Goal: Check status: Check status

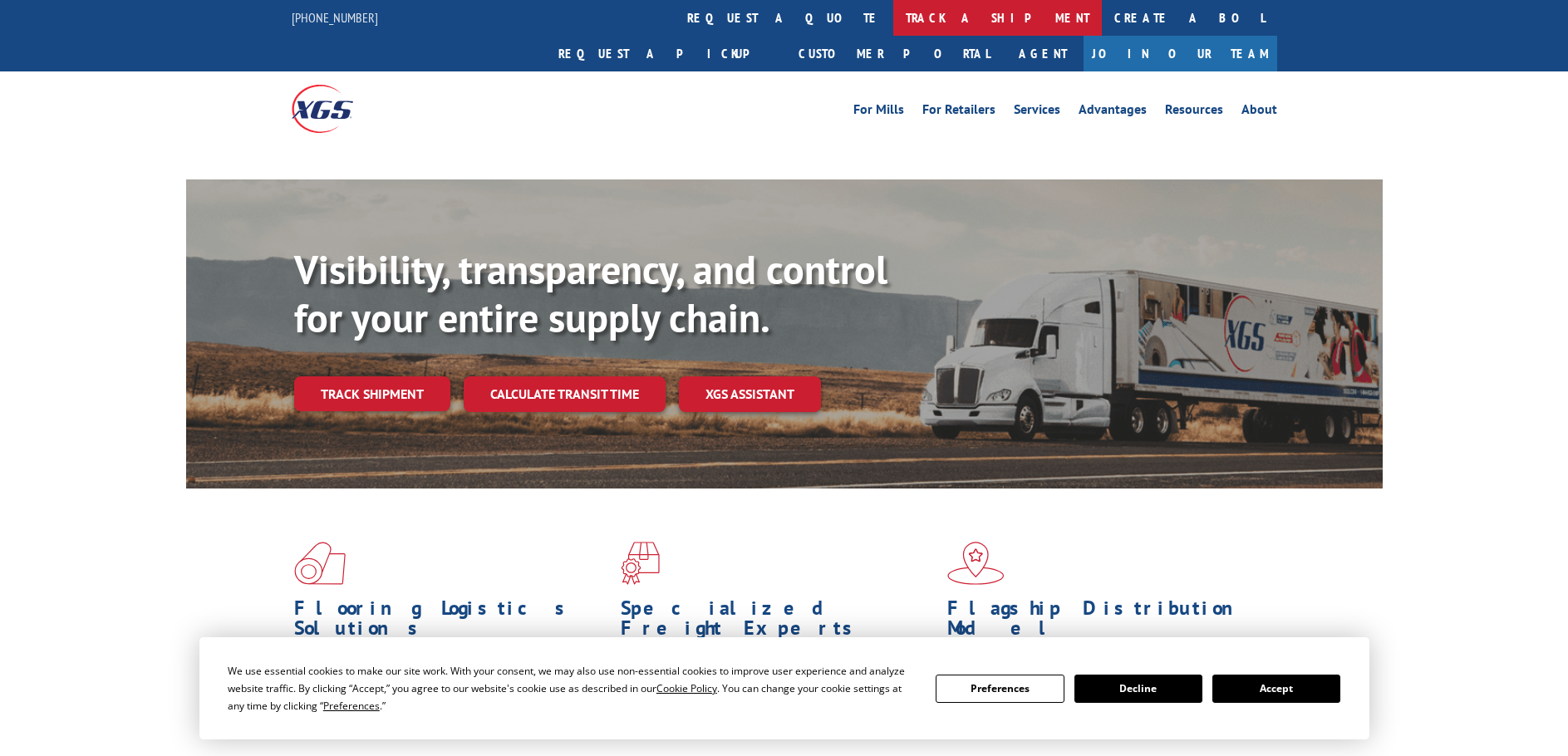
click at [893, 16] on link "track a shipment" at bounding box center [997, 18] width 209 height 35
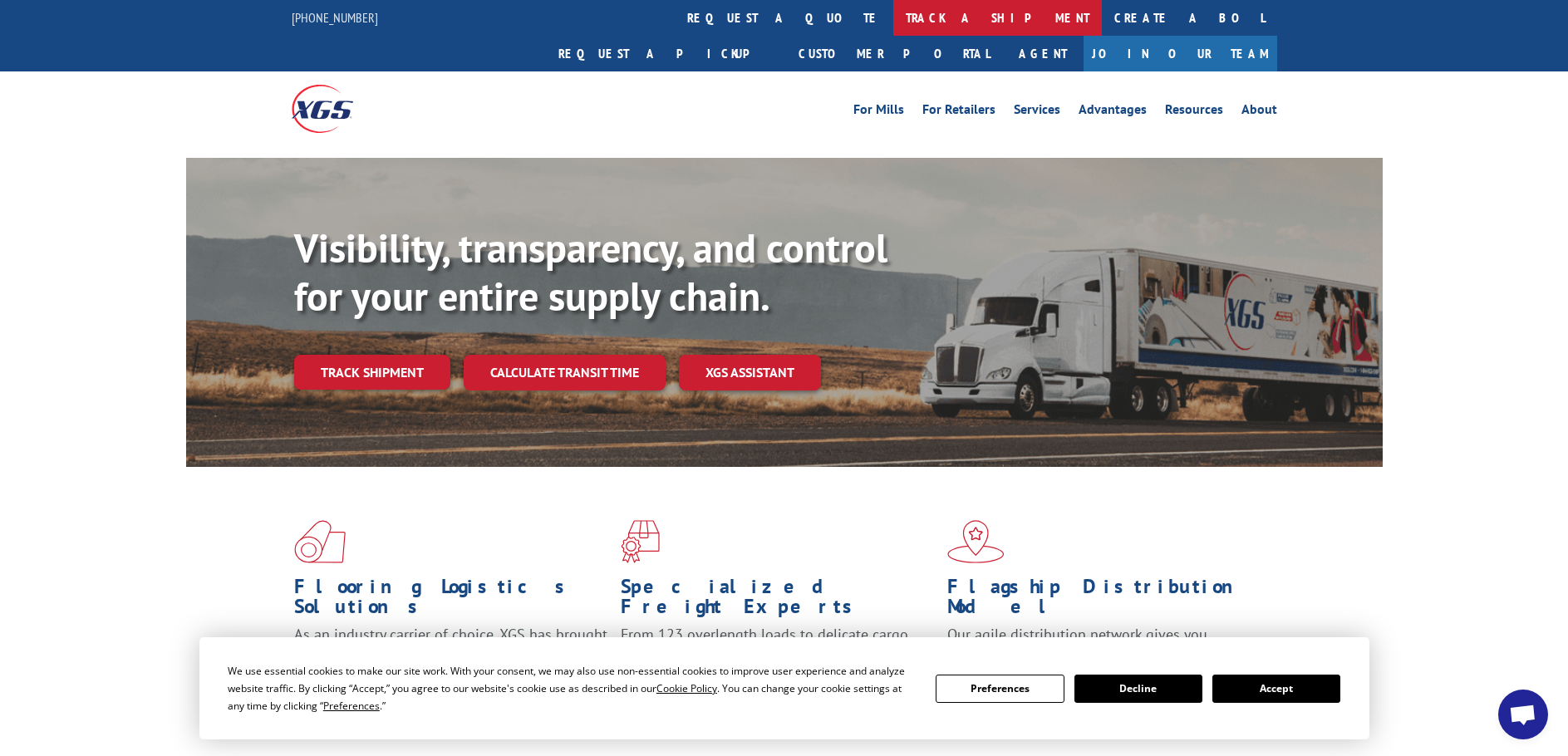
click at [893, 25] on link "track a shipment" at bounding box center [997, 18] width 209 height 35
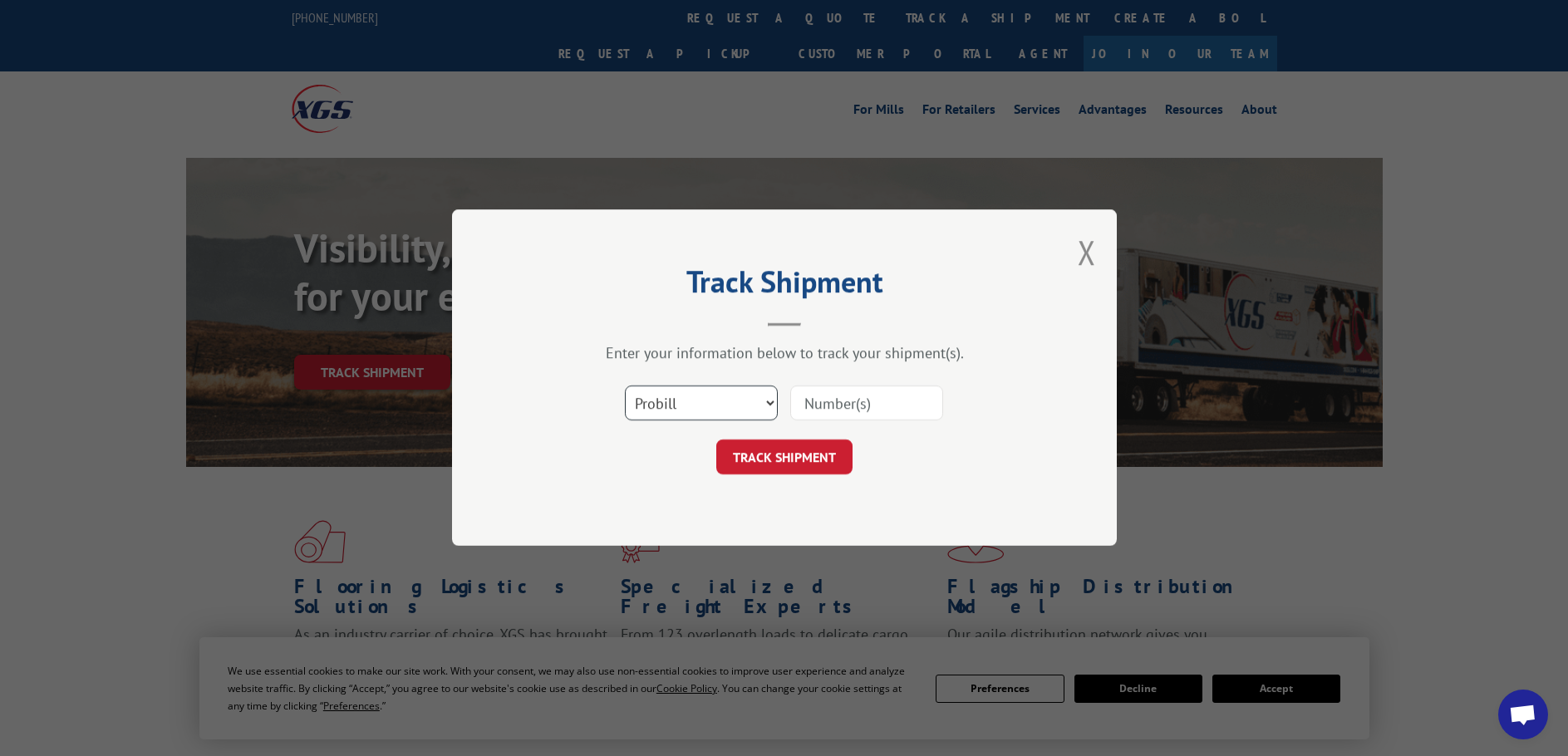
click at [729, 402] on select "Select category... Probill BOL PO" at bounding box center [700, 403] width 152 height 34
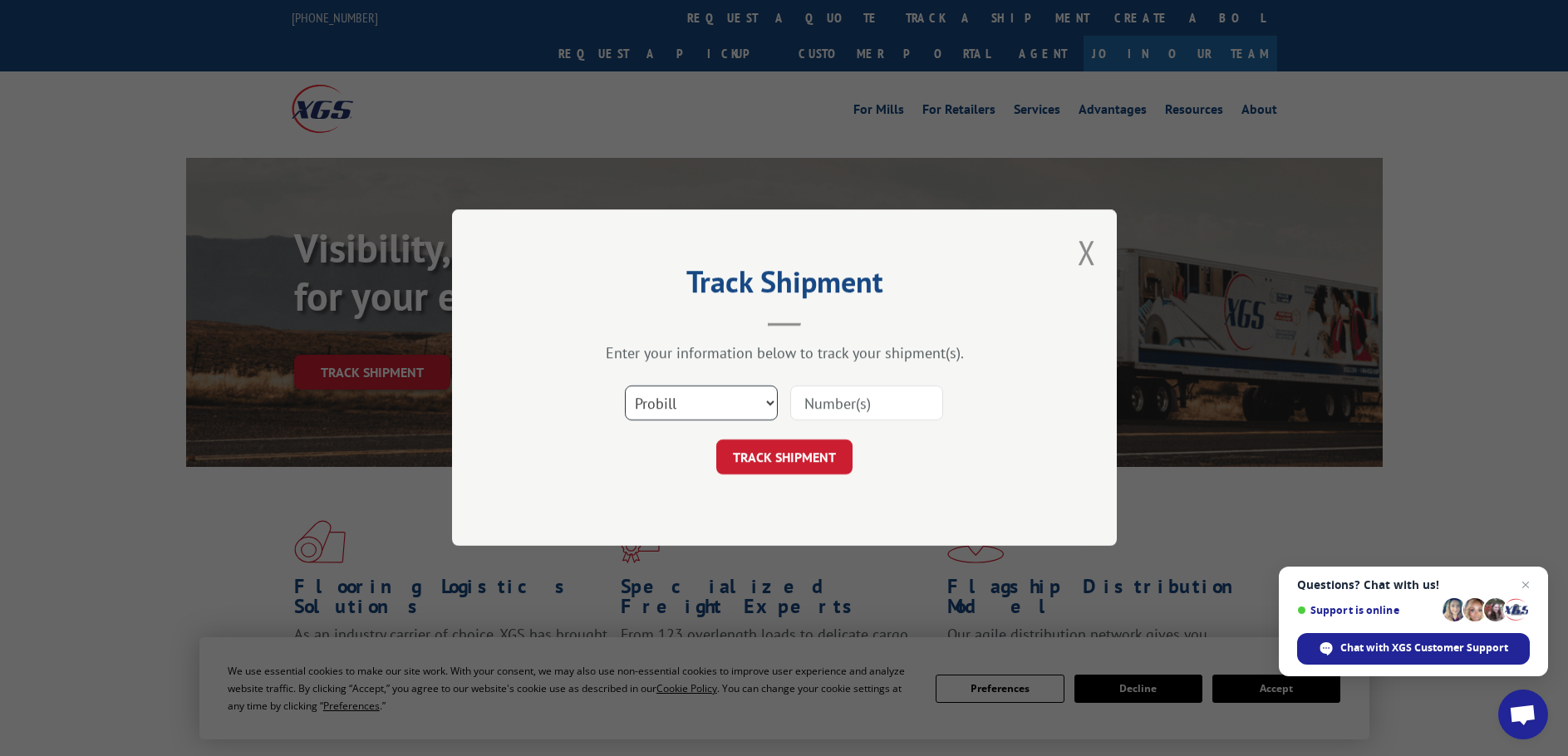
select select "bol"
click at [625, 386] on select "Select category... Probill BOL PO" at bounding box center [700, 403] width 152 height 34
paste input "5127192"
type input "5127192"
click at [794, 455] on button "TRACK SHIPMENT" at bounding box center [784, 457] width 137 height 34
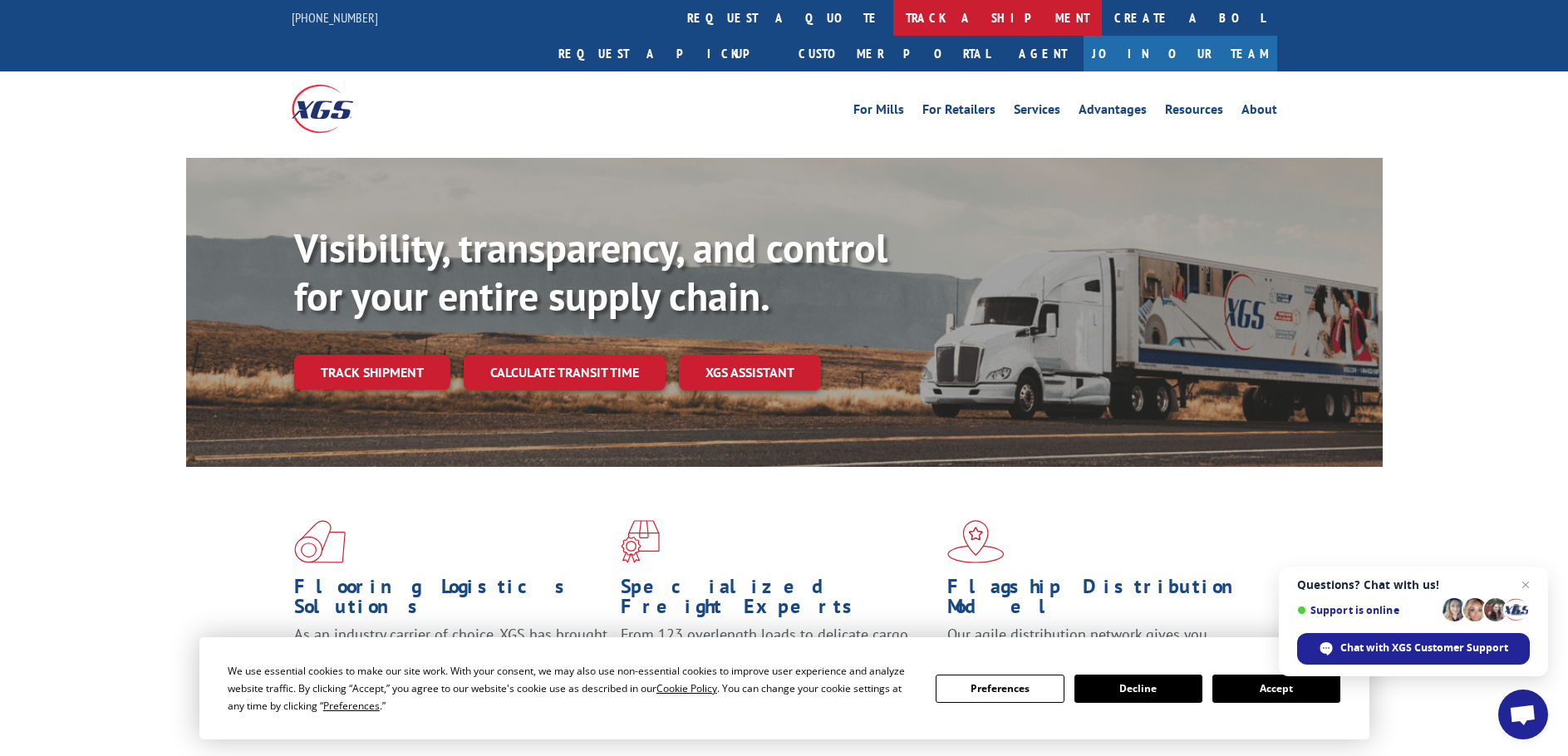
click at [893, 20] on link "track a shipment" at bounding box center [997, 18] width 209 height 35
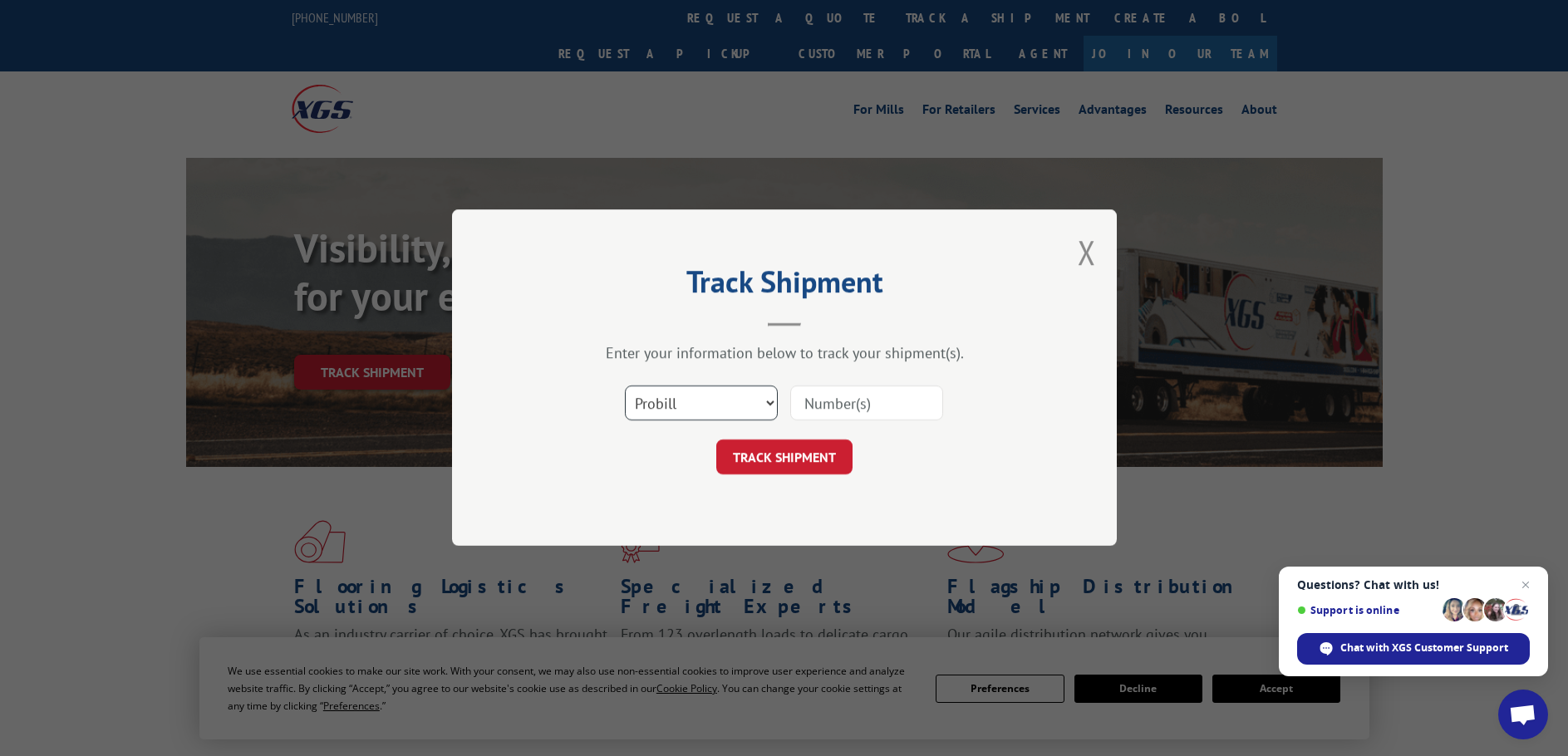
click at [696, 404] on select "Select category... Probill BOL PO" at bounding box center [700, 403] width 152 height 34
select select "bol"
click at [625, 386] on select "Select category... Probill BOL PO" at bounding box center [700, 403] width 152 height 34
paste input "5158159"
type input "5158159"
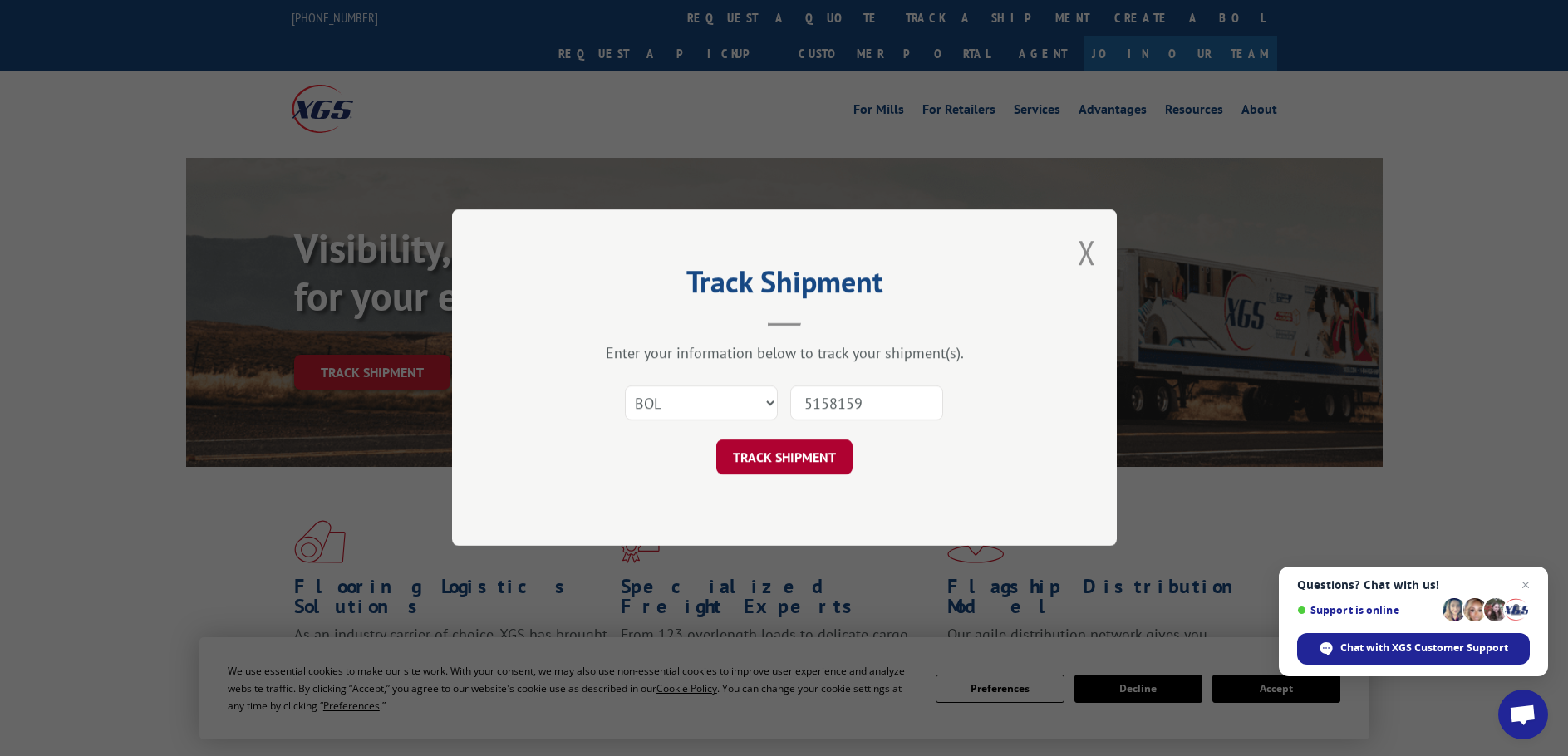
click at [774, 456] on button "TRACK SHIPMENT" at bounding box center [784, 457] width 137 height 34
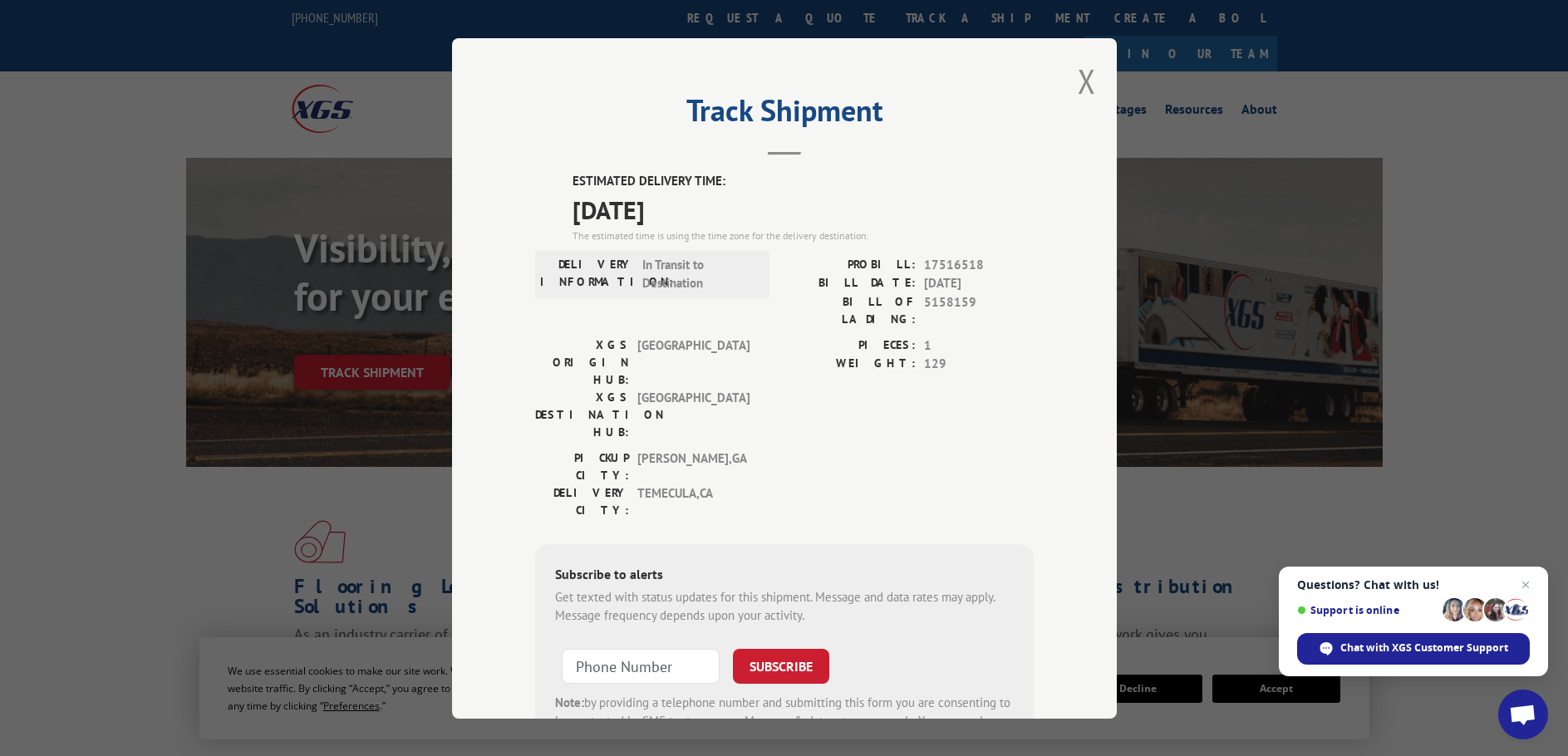
drag, startPoint x: 677, startPoint y: 209, endPoint x: 550, endPoint y: 177, distance: 131.0
click at [550, 177] on div "ESTIMATED DELIVERY TIME: [DATE] The estimated time is using the time zone for t…" at bounding box center [784, 471] width 499 height 598
copy div "ESTIMATED DELIVERY TIME: [DATE]"
click at [1080, 85] on button "Close modal" at bounding box center [1087, 81] width 19 height 44
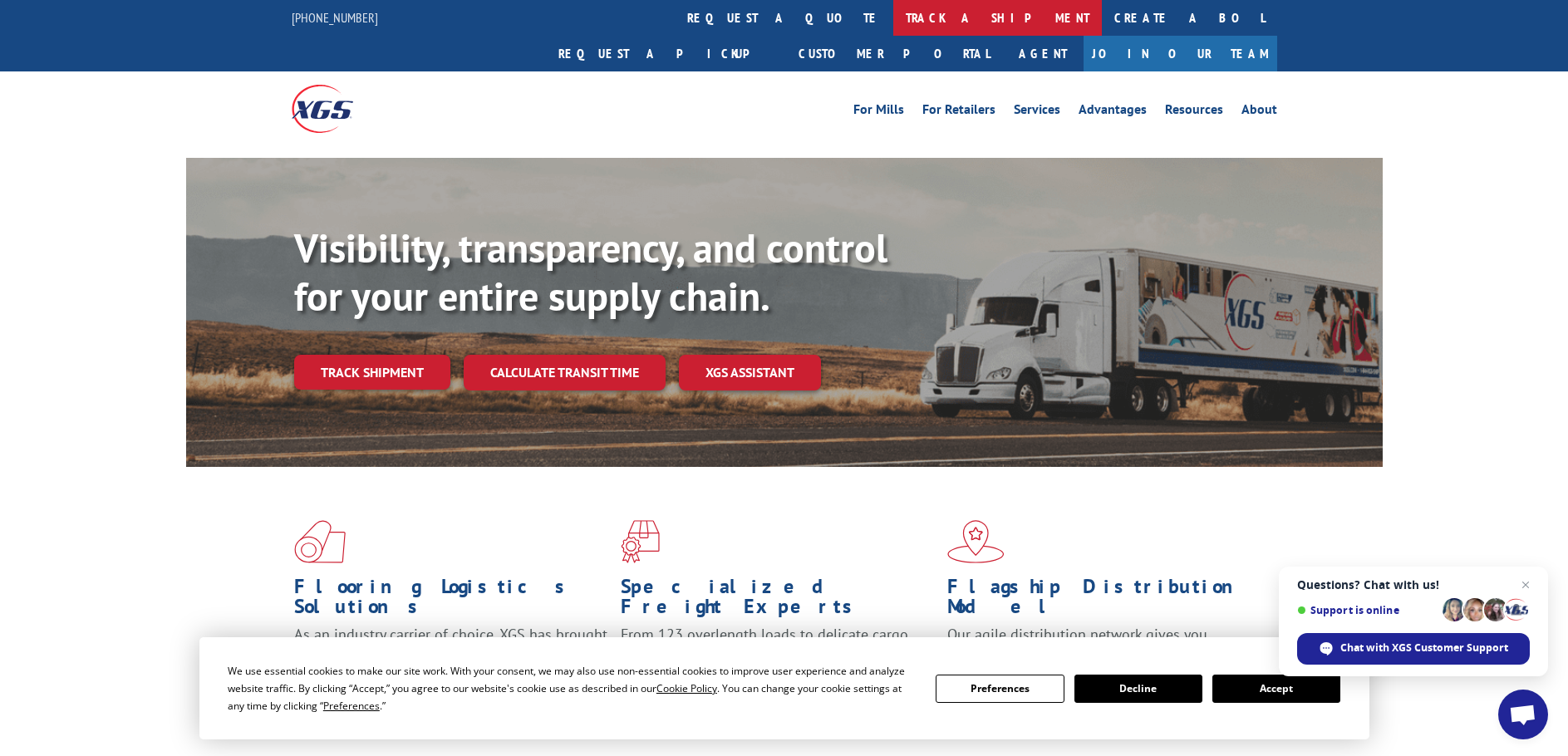
click at [893, 22] on link "track a shipment" at bounding box center [997, 18] width 209 height 35
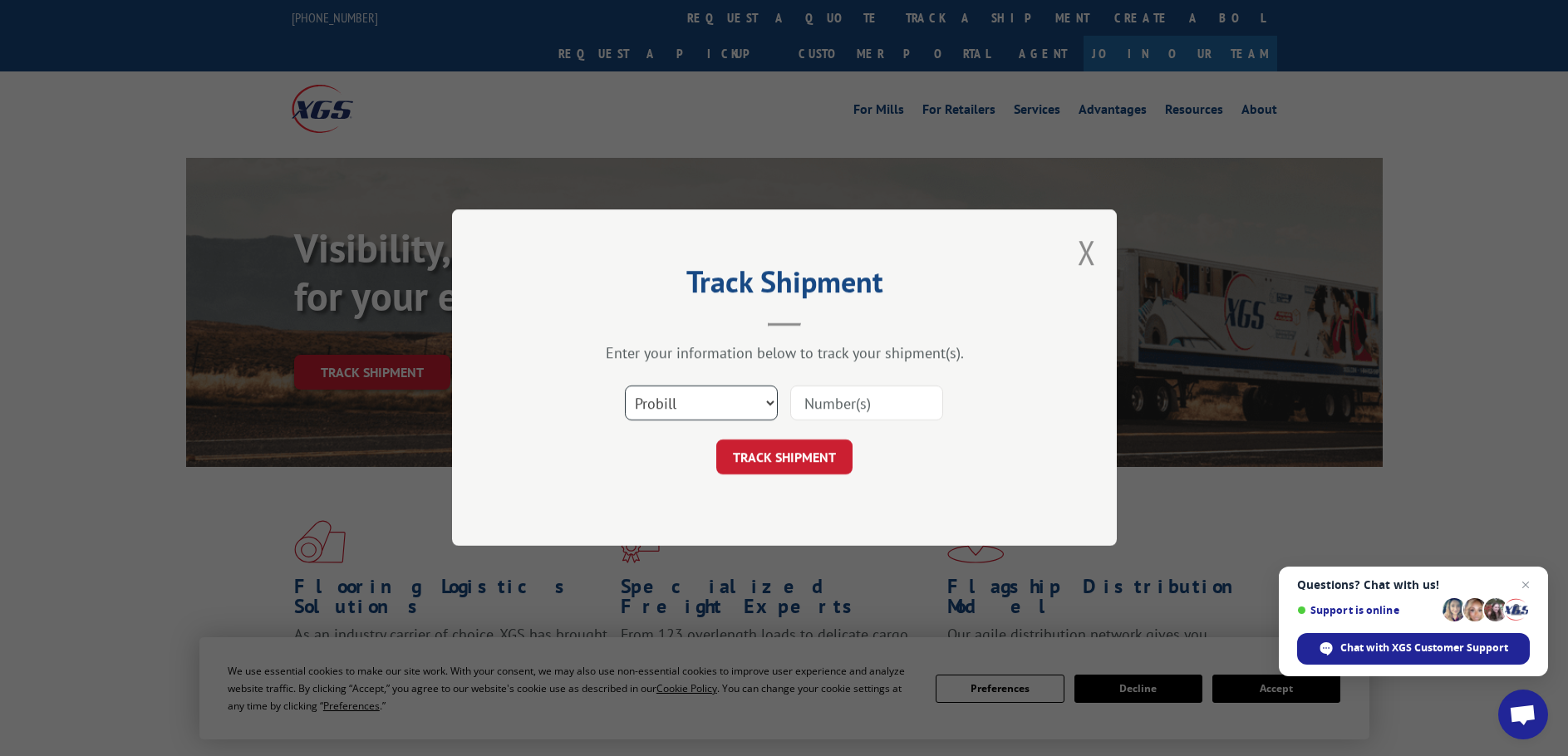
click at [705, 402] on select "Select category... Probill BOL PO" at bounding box center [700, 403] width 152 height 34
select select "bol"
click at [625, 386] on select "Select category... Probill BOL PO" at bounding box center [700, 403] width 152 height 34
paste input "5195193"
type input "5195193"
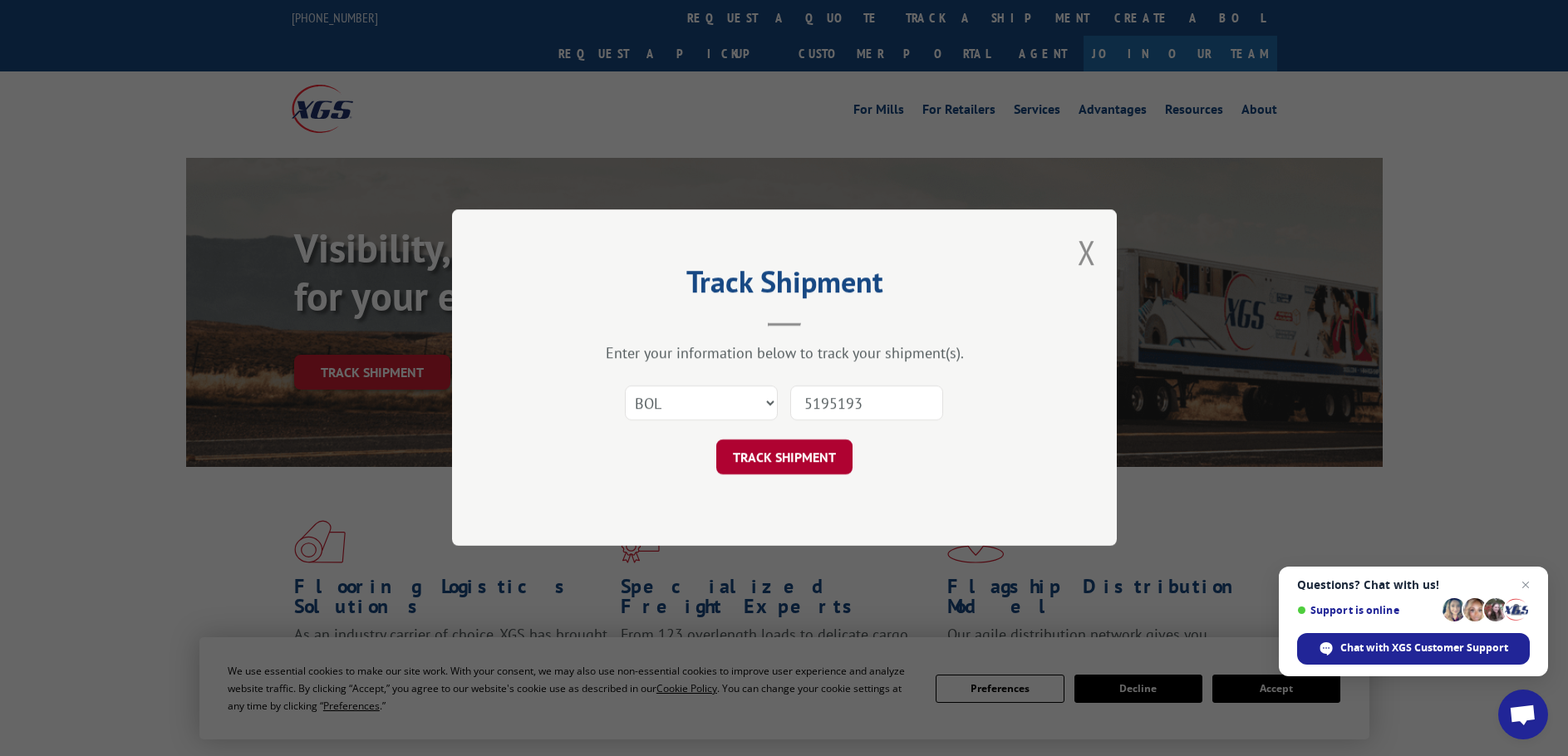
click at [771, 454] on button "TRACK SHIPMENT" at bounding box center [784, 457] width 137 height 34
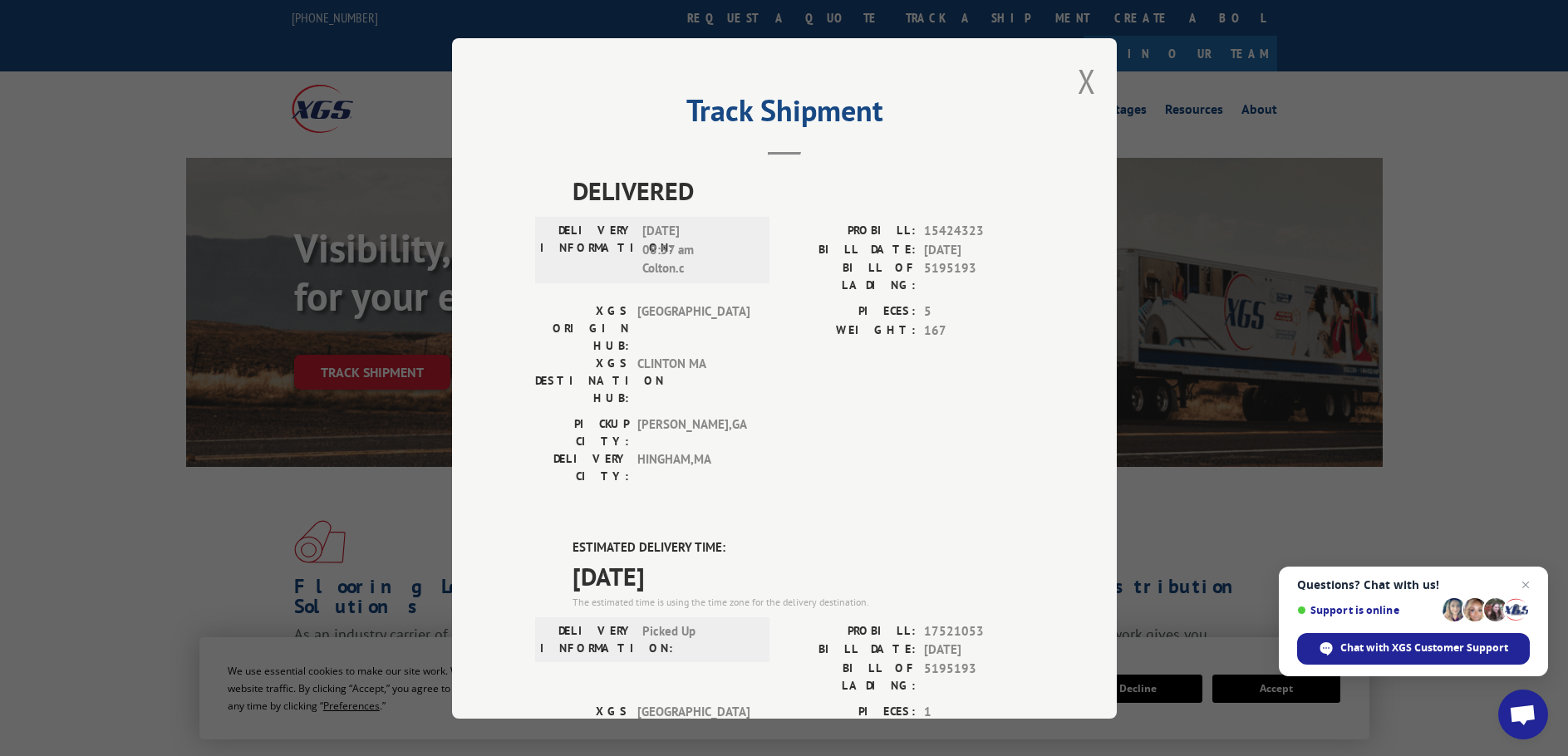
scroll to position [83, 0]
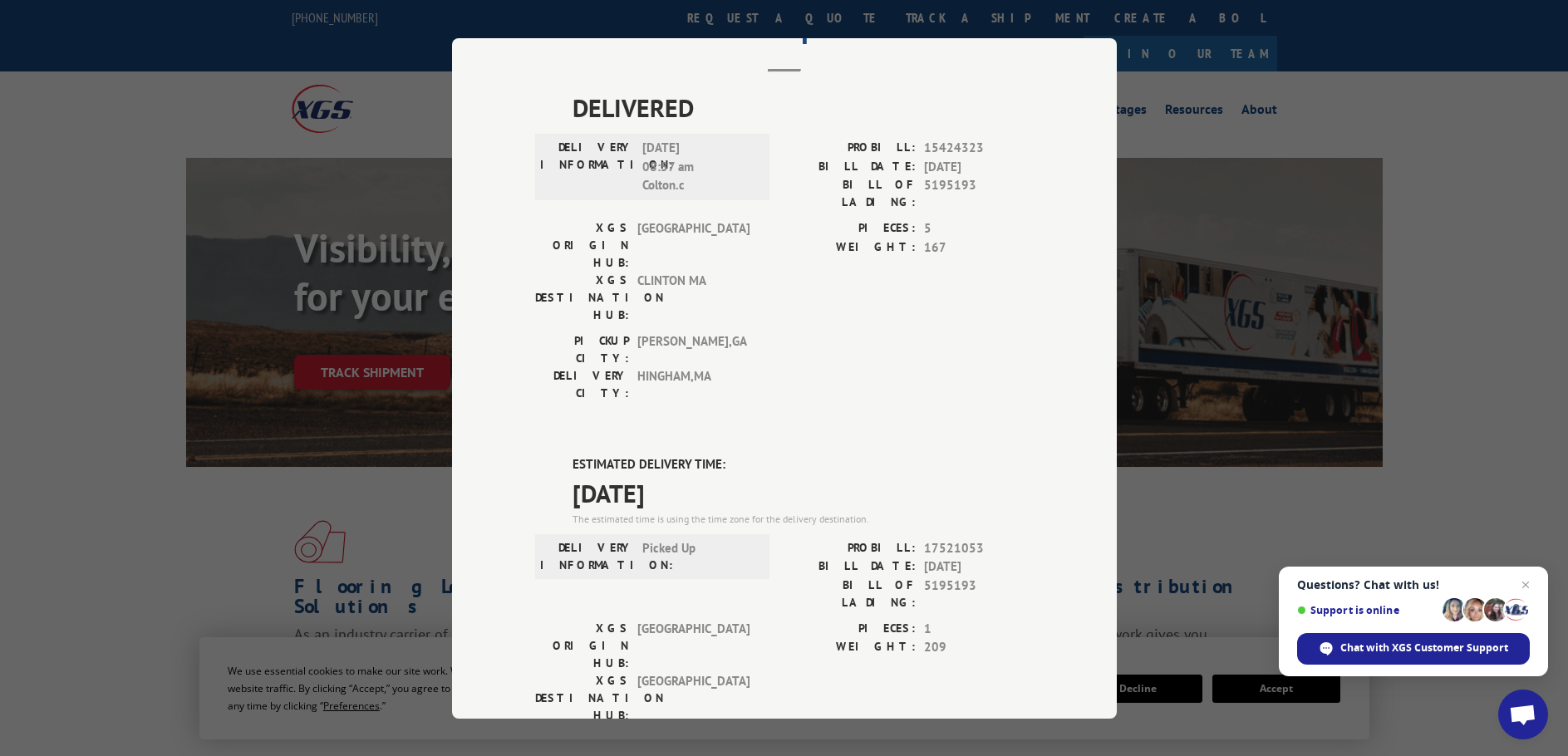
drag, startPoint x: 705, startPoint y: 396, endPoint x: 529, endPoint y: 362, distance: 179.3
click at [535, 455] on div "ESTIMATED DELIVERY TIME: [DATE] The estimated time is using the time zone for t…" at bounding box center [784, 754] width 499 height 598
copy div "ESTIMATED DELIVERY TIME: [DATE]"
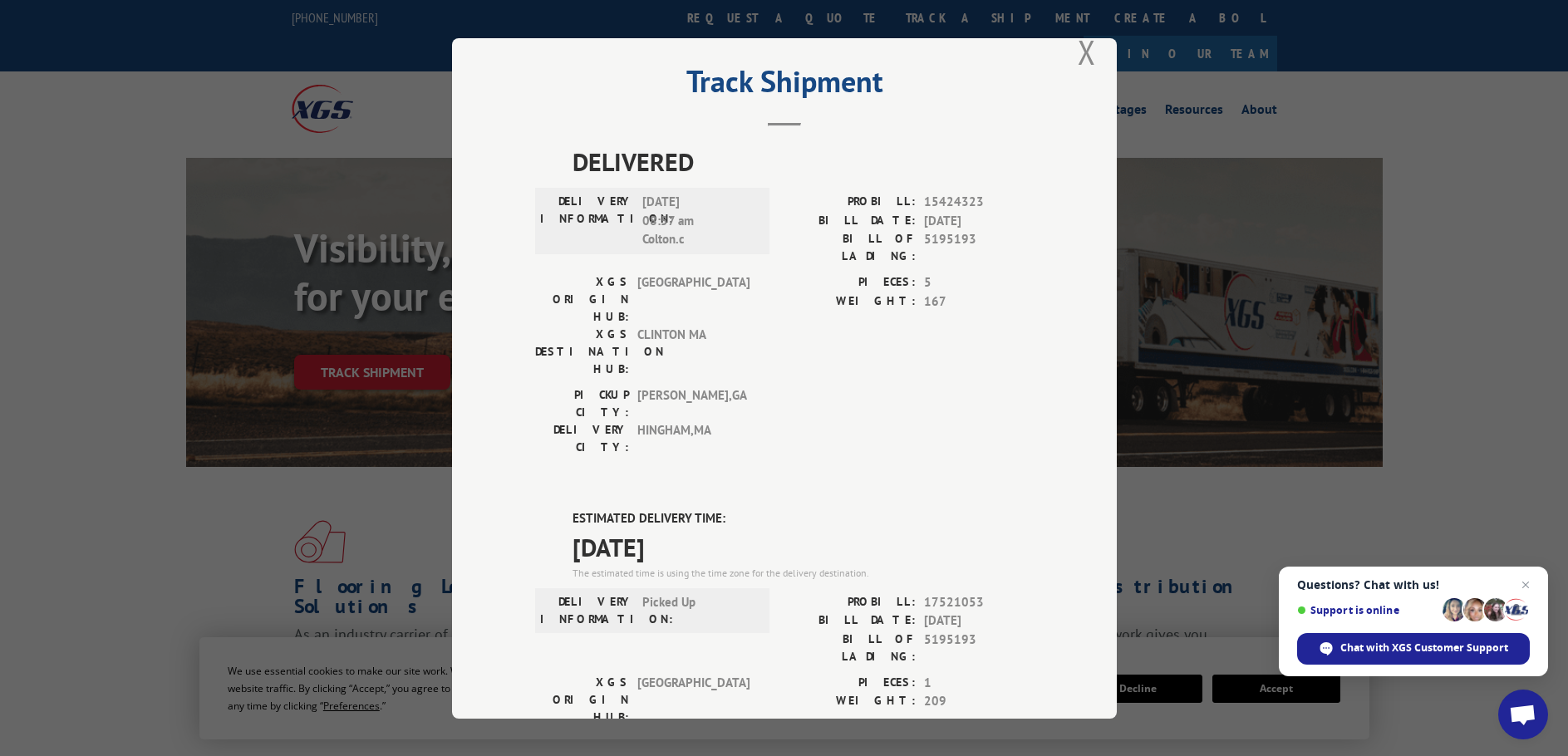
scroll to position [0, 0]
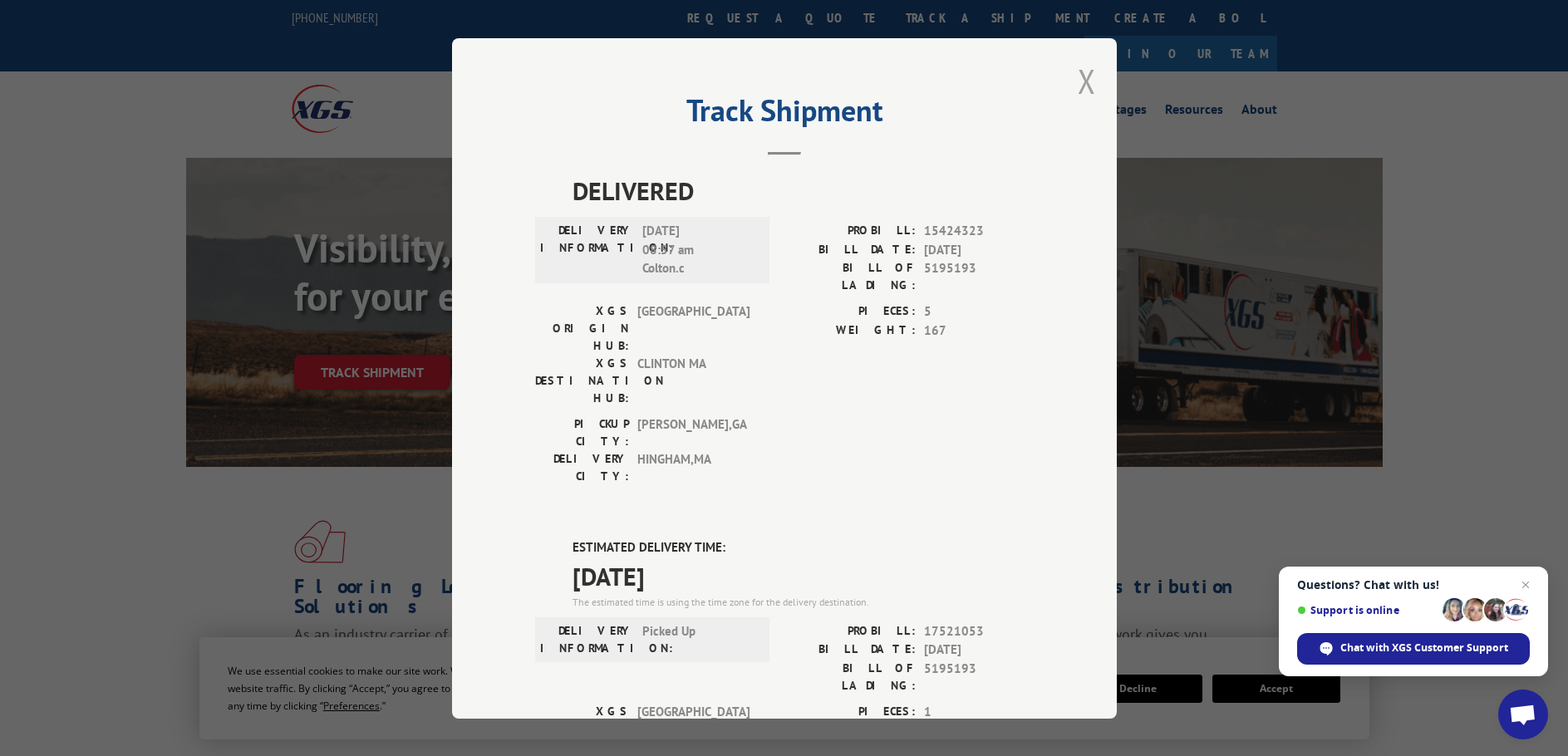
click at [1086, 88] on button "Close modal" at bounding box center [1087, 81] width 19 height 44
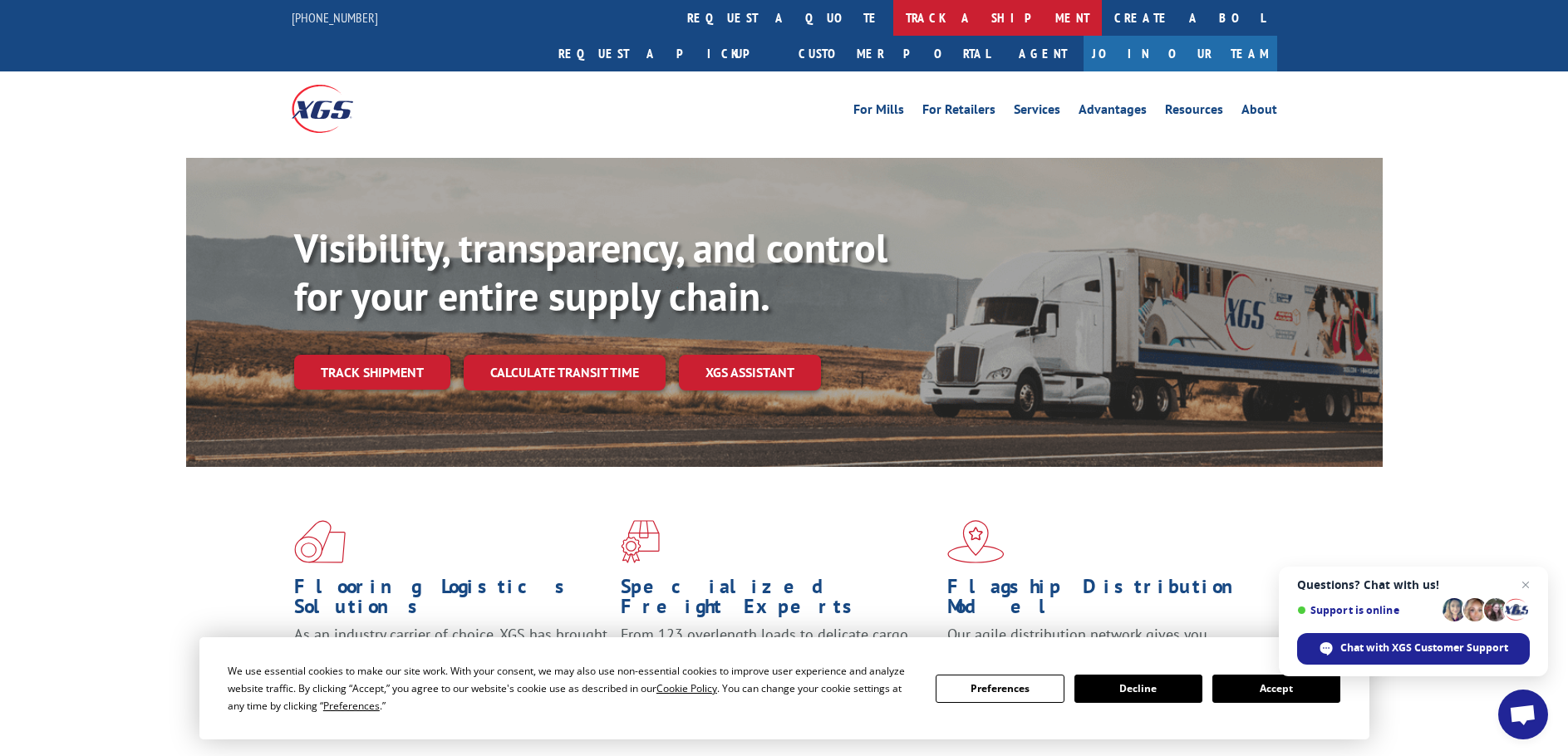
click at [893, 21] on link "track a shipment" at bounding box center [997, 18] width 209 height 35
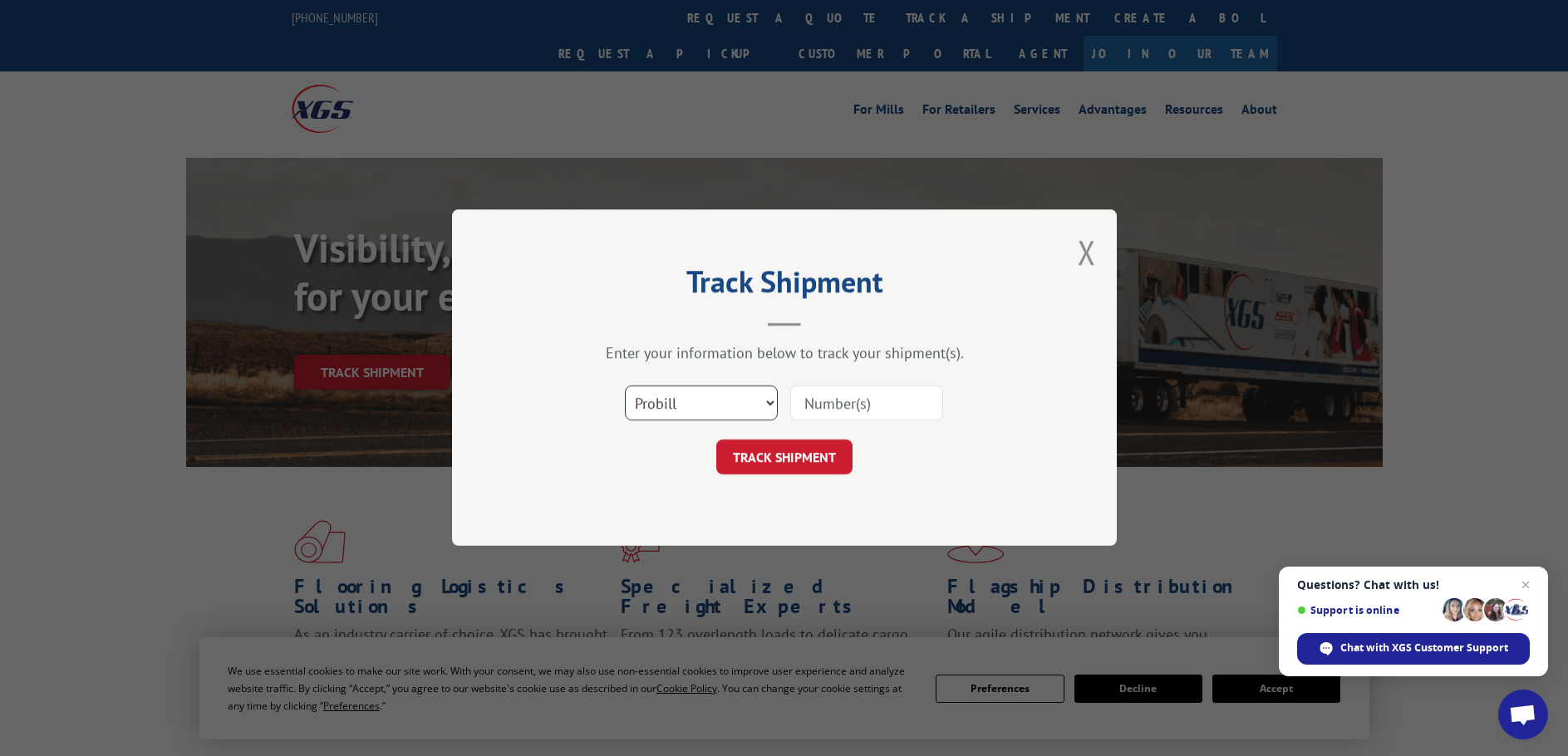
click at [710, 398] on select "Select category... Probill BOL PO" at bounding box center [700, 403] width 152 height 34
select select "bol"
click at [625, 386] on select "Select category... Probill BOL PO" at bounding box center [700, 403] width 152 height 34
paste input "6012243"
type input "6012243"
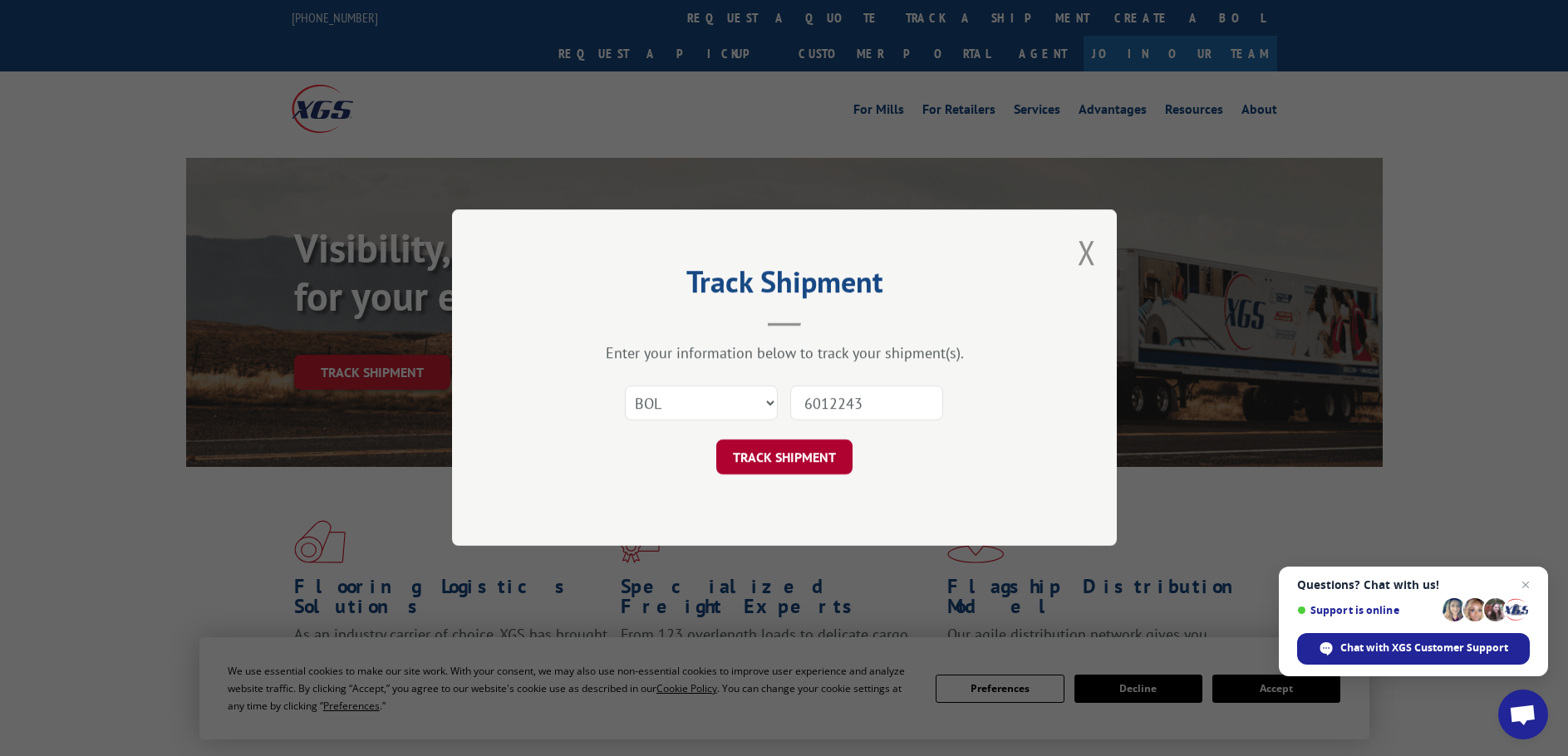
click at [751, 457] on button "TRACK SHIPMENT" at bounding box center [784, 457] width 137 height 34
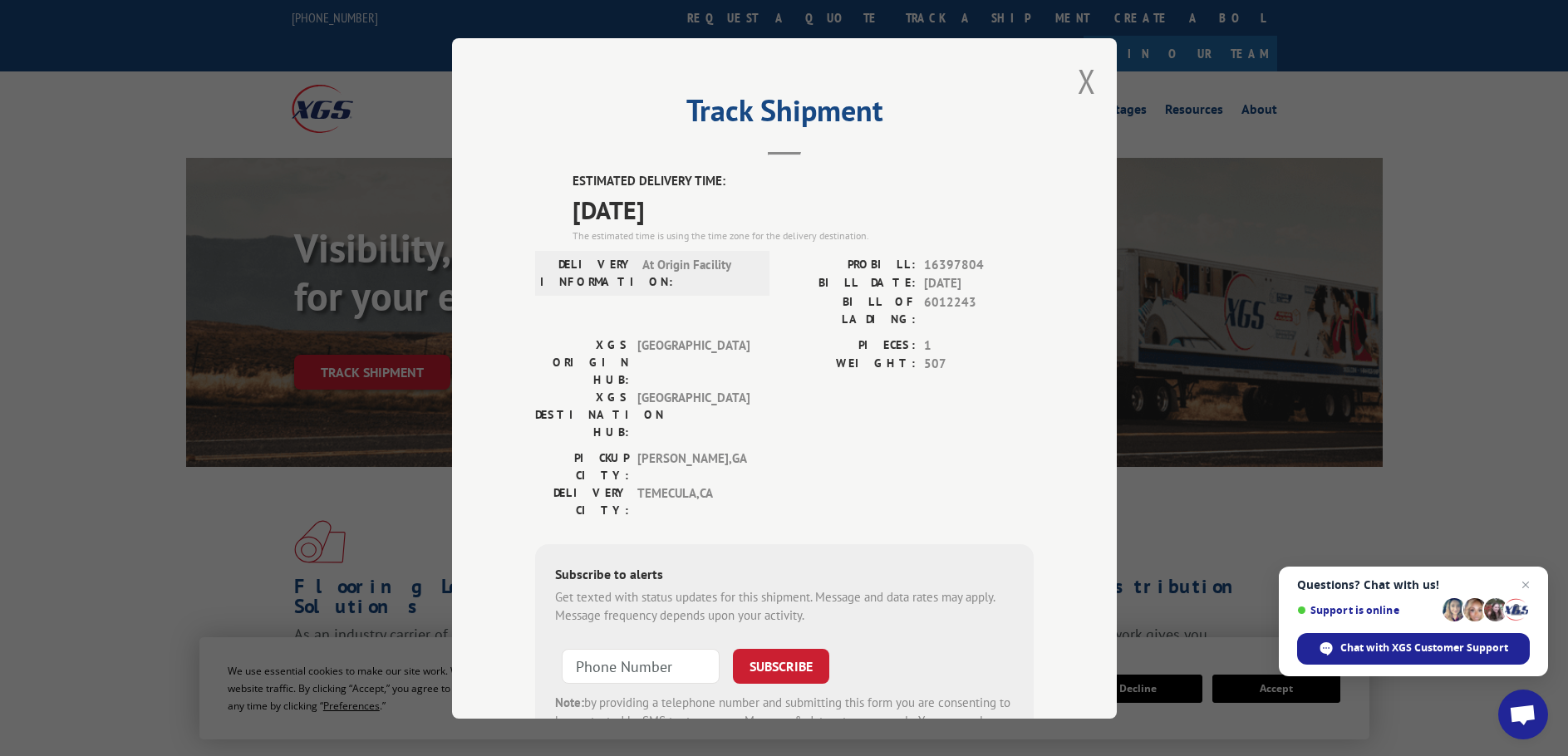
drag, startPoint x: 705, startPoint y: 211, endPoint x: 548, endPoint y: 180, distance: 160.0
click at [548, 181] on div "ESTIMATED DELIVERY TIME: [DATE] The estimated time is using the time zone for t…" at bounding box center [784, 471] width 499 height 598
copy div "ESTIMATED DELIVERY TIME: [DATE]"
